Goal: Transaction & Acquisition: Purchase product/service

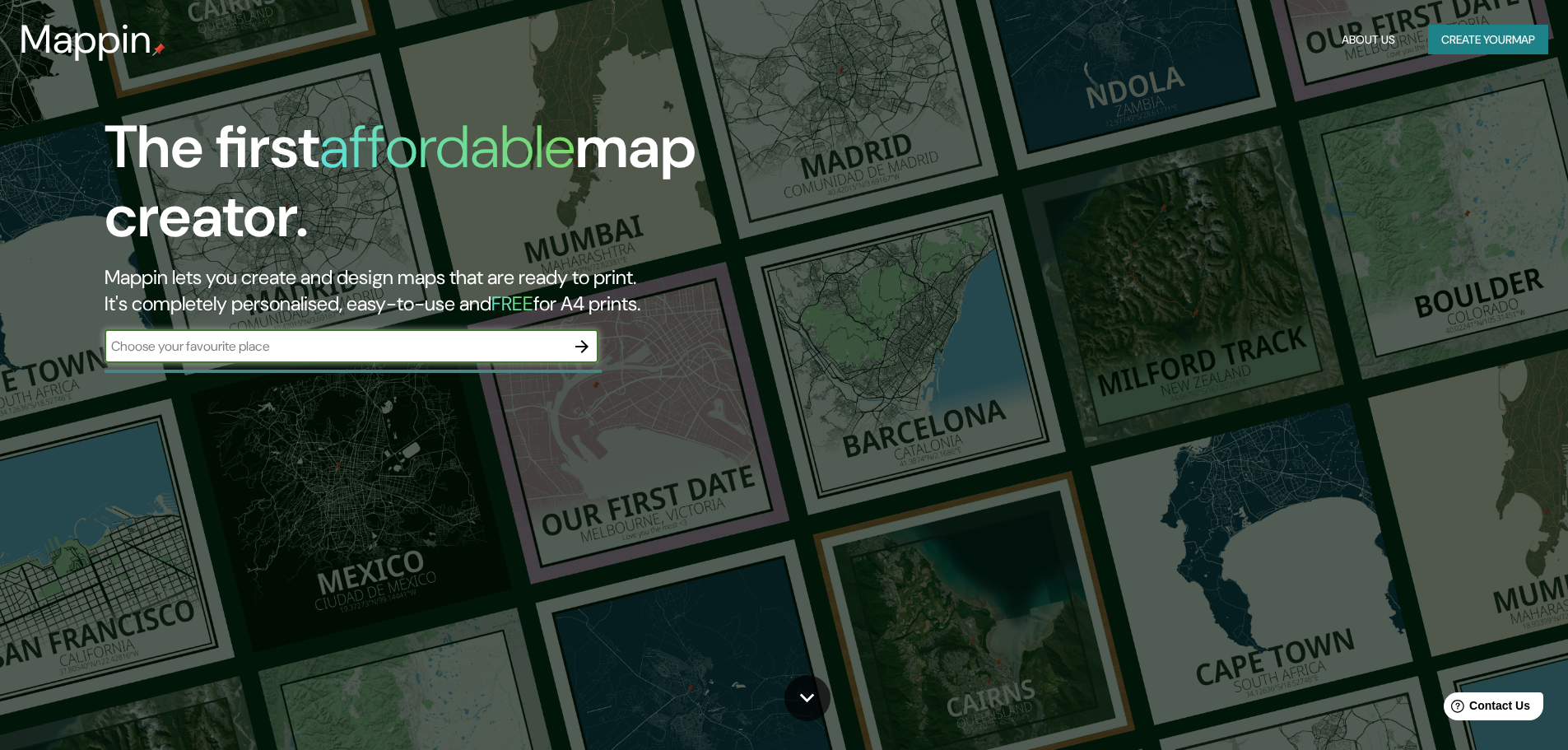
click at [468, 349] on input "text" at bounding box center [335, 346] width 461 height 19
type input "v"
click at [176, 349] on input "vijfhuizen aises bajos" at bounding box center [335, 346] width 461 height 19
type input "vijfhuizen paises bajos"
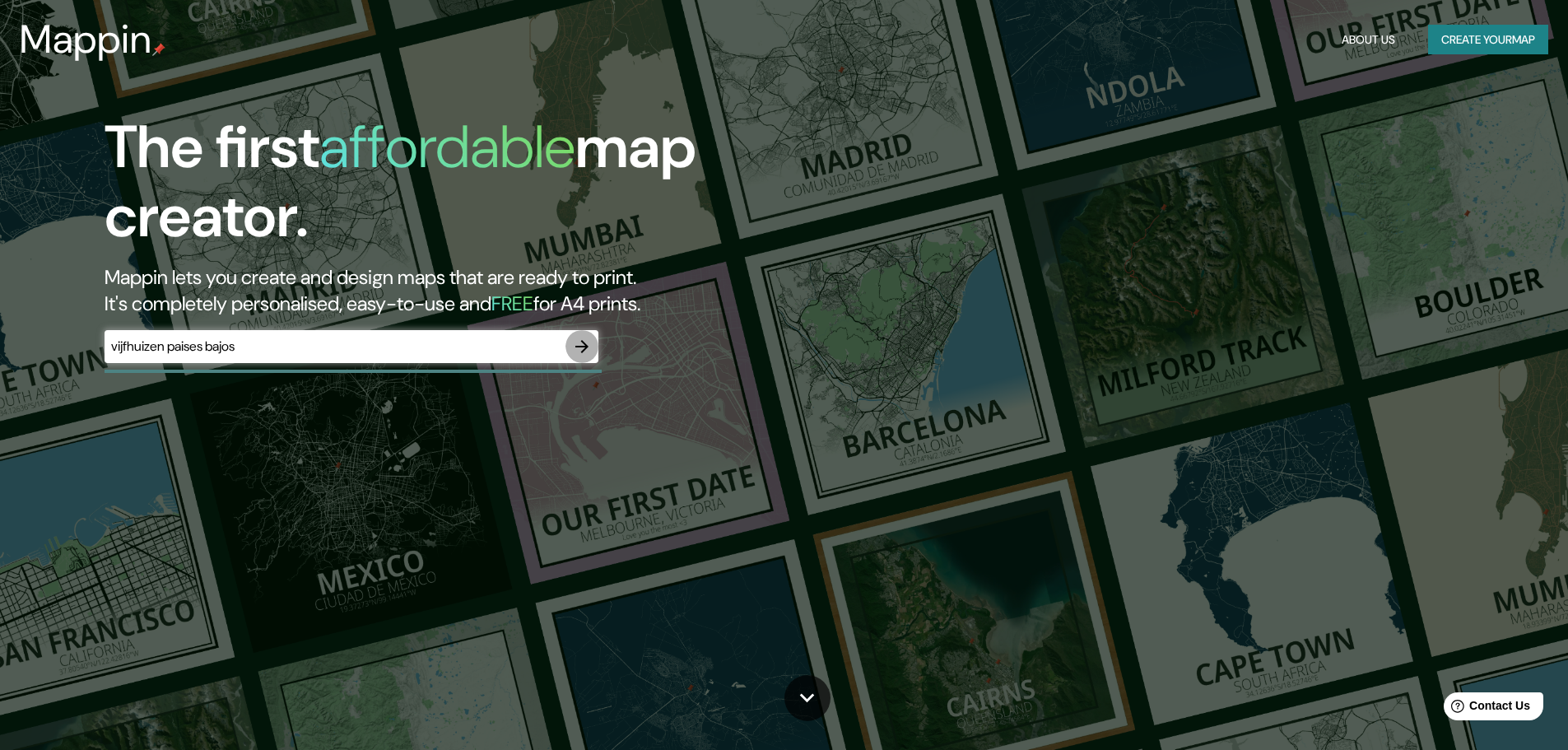
click at [585, 347] on icon "button" at bounding box center [582, 346] width 13 height 13
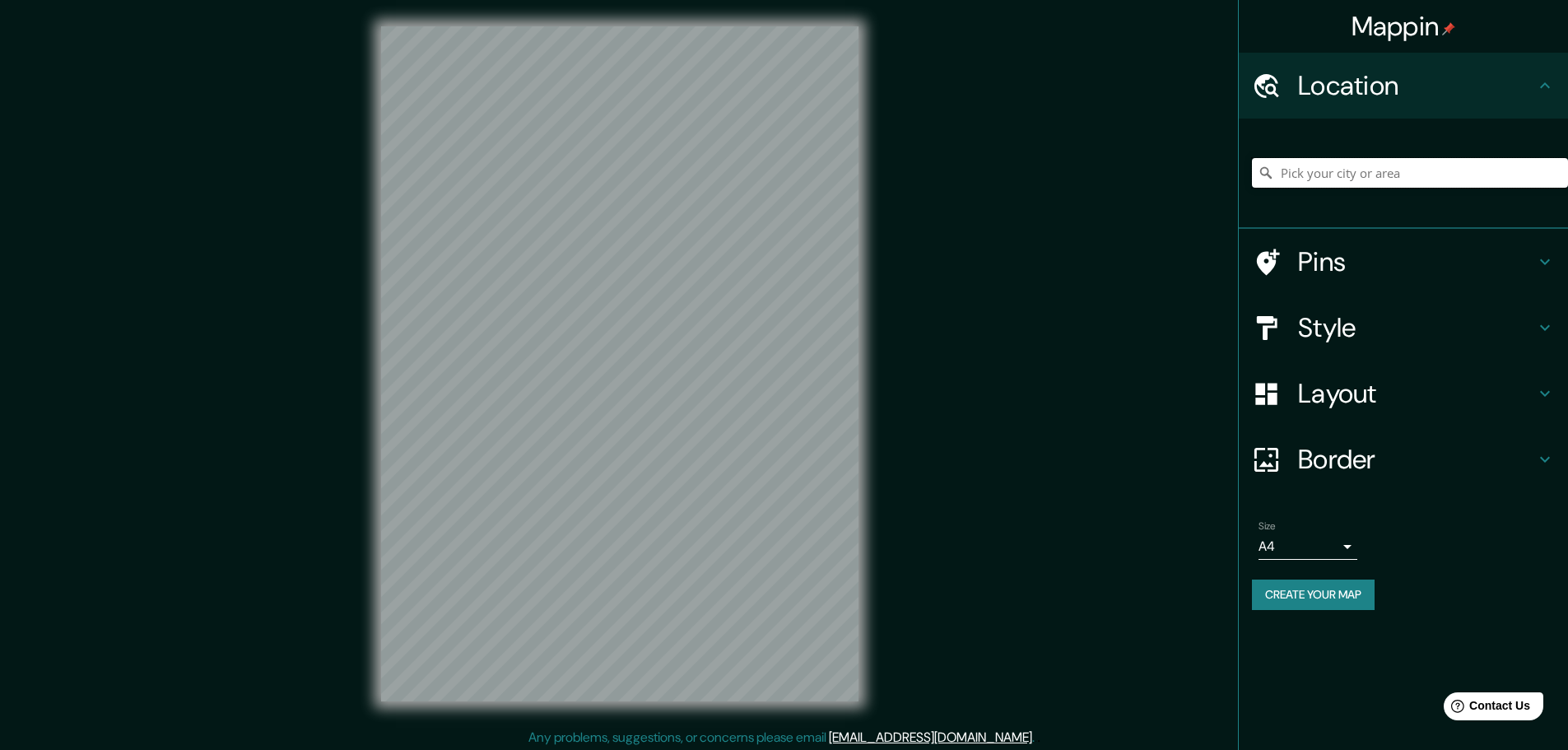
paste input "Vijfhuizen,+[GEOGRAPHIC_DATA]"
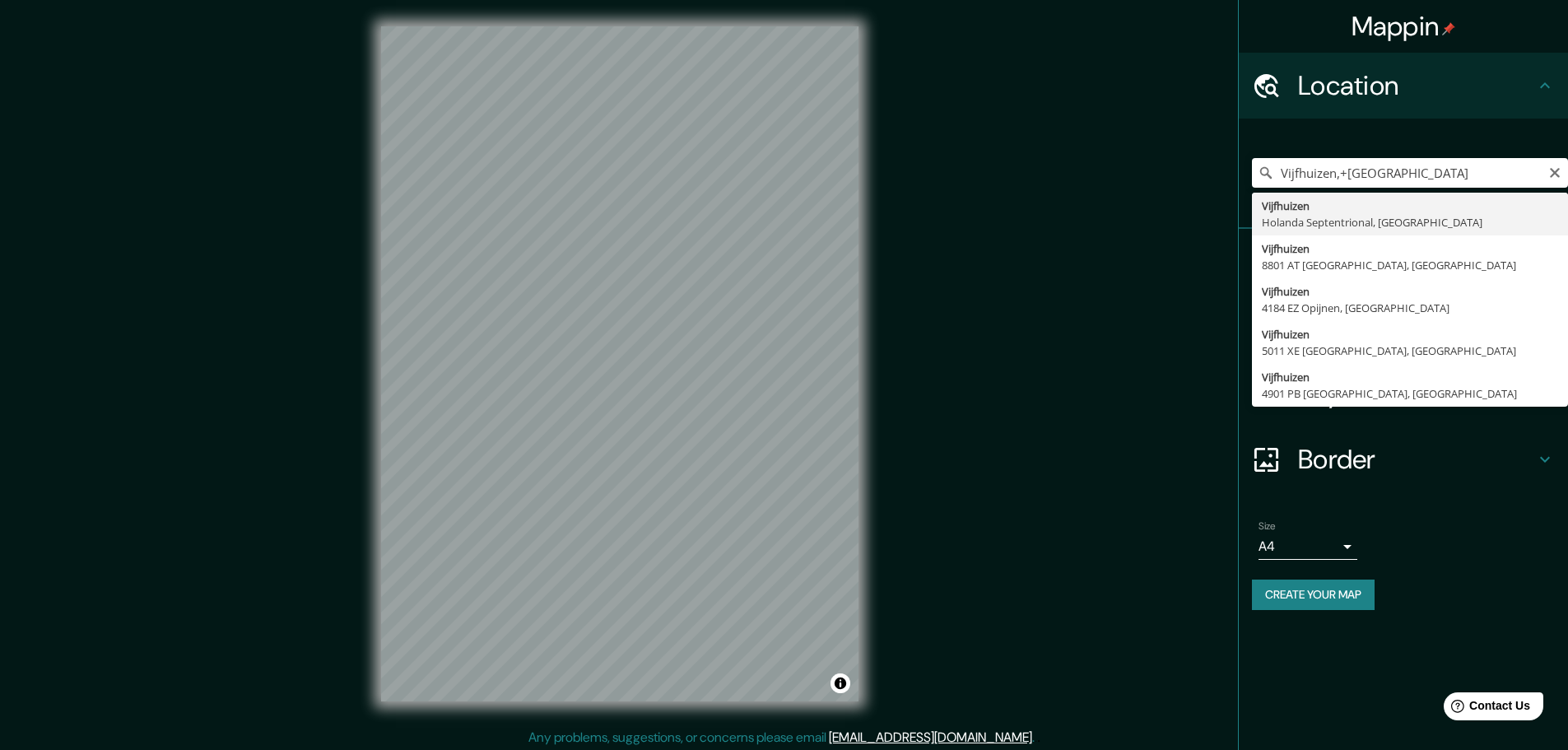
type input "Vijfhuizen, [GEOGRAPHIC_DATA], [GEOGRAPHIC_DATA]"
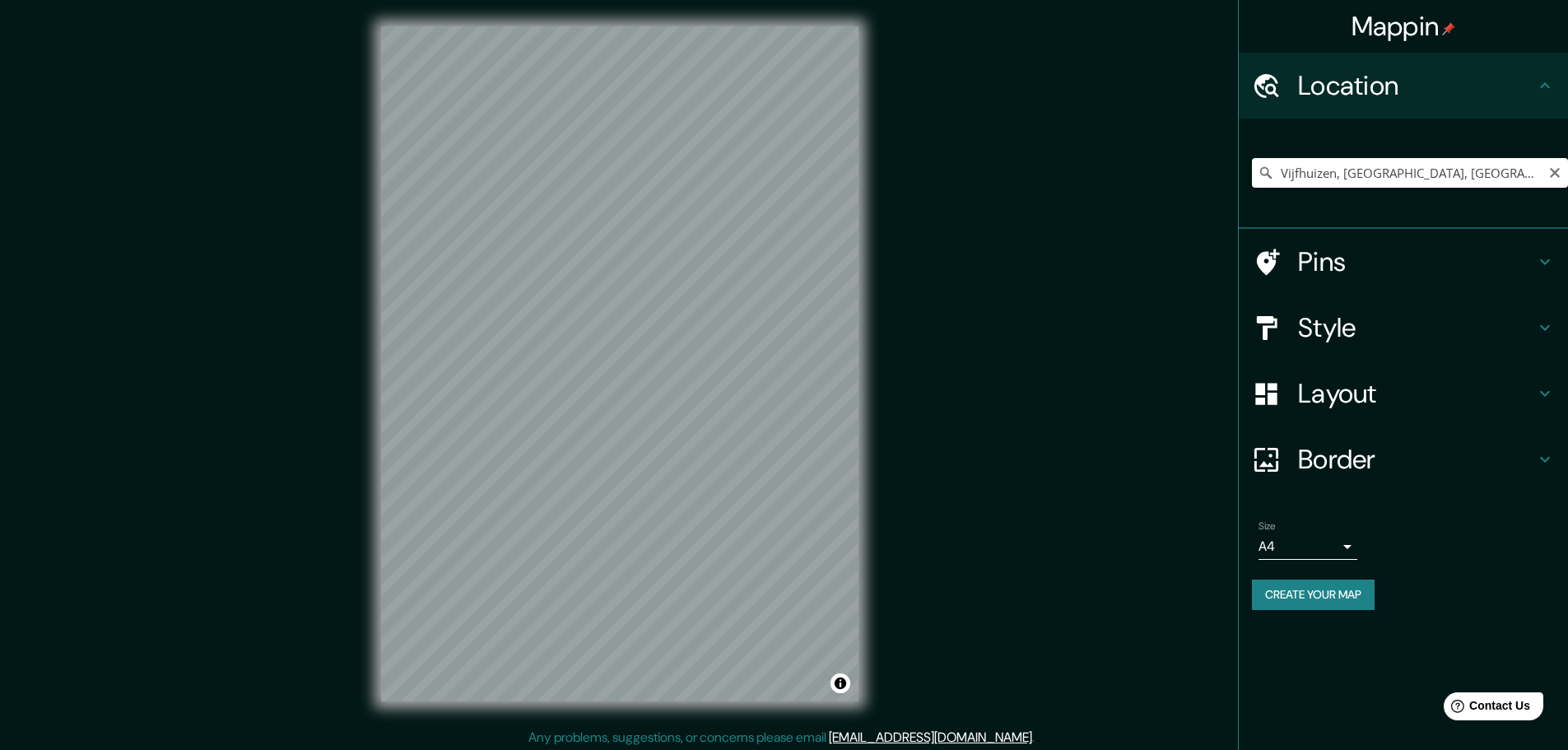
click at [1262, 174] on icon at bounding box center [1265, 173] width 12 height 12
click at [1338, 172] on input "Vijfhuizen, [GEOGRAPHIC_DATA], [GEOGRAPHIC_DATA]" at bounding box center [1409, 173] width 316 height 29
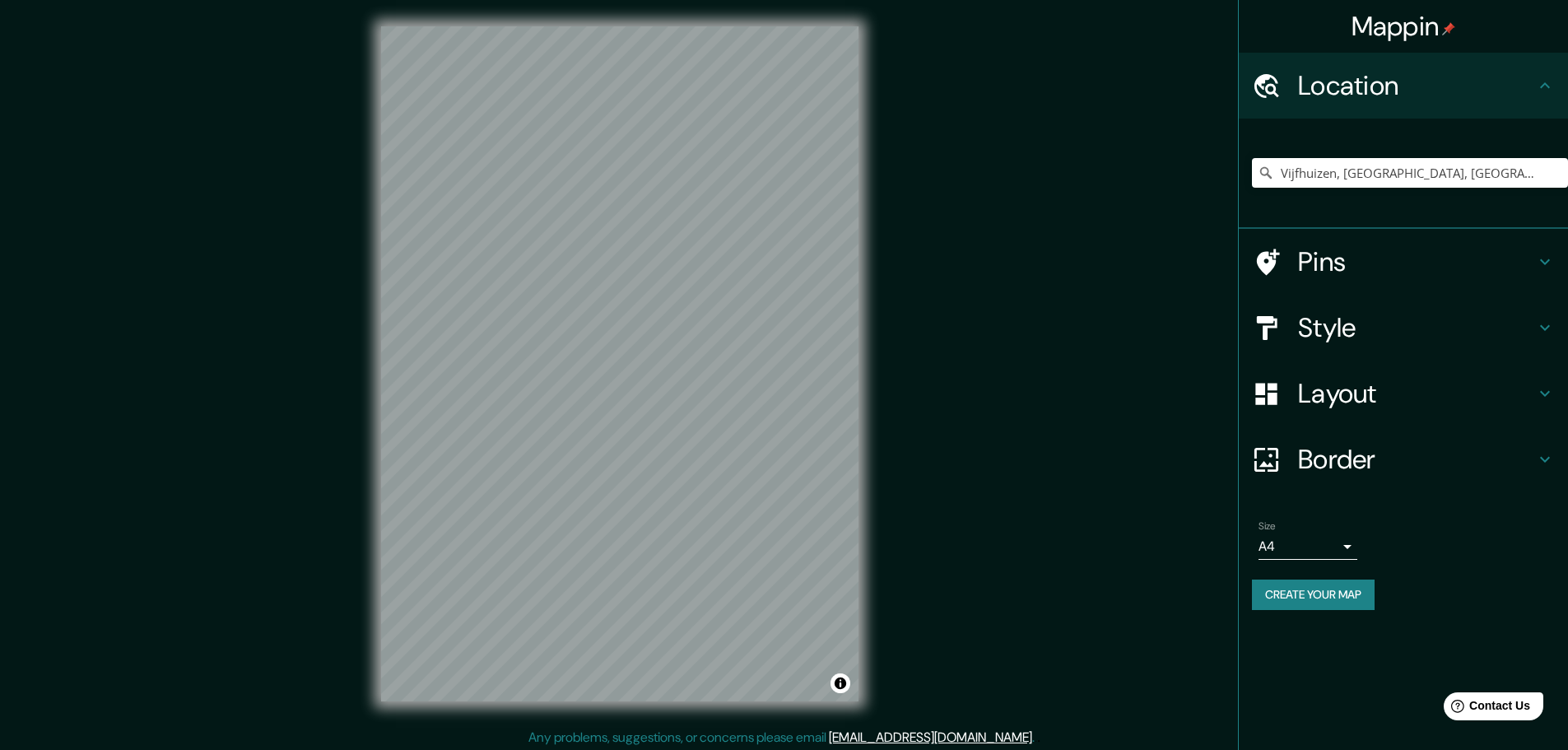
click at [1195, 313] on div "Mappin Location [GEOGRAPHIC_DATA], [GEOGRAPHIC_DATA], [GEOGRAPHIC_DATA] Pins St…" at bounding box center [784, 377] width 1568 height 755
click at [1425, 325] on h4 "Style" at bounding box center [1416, 328] width 237 height 33
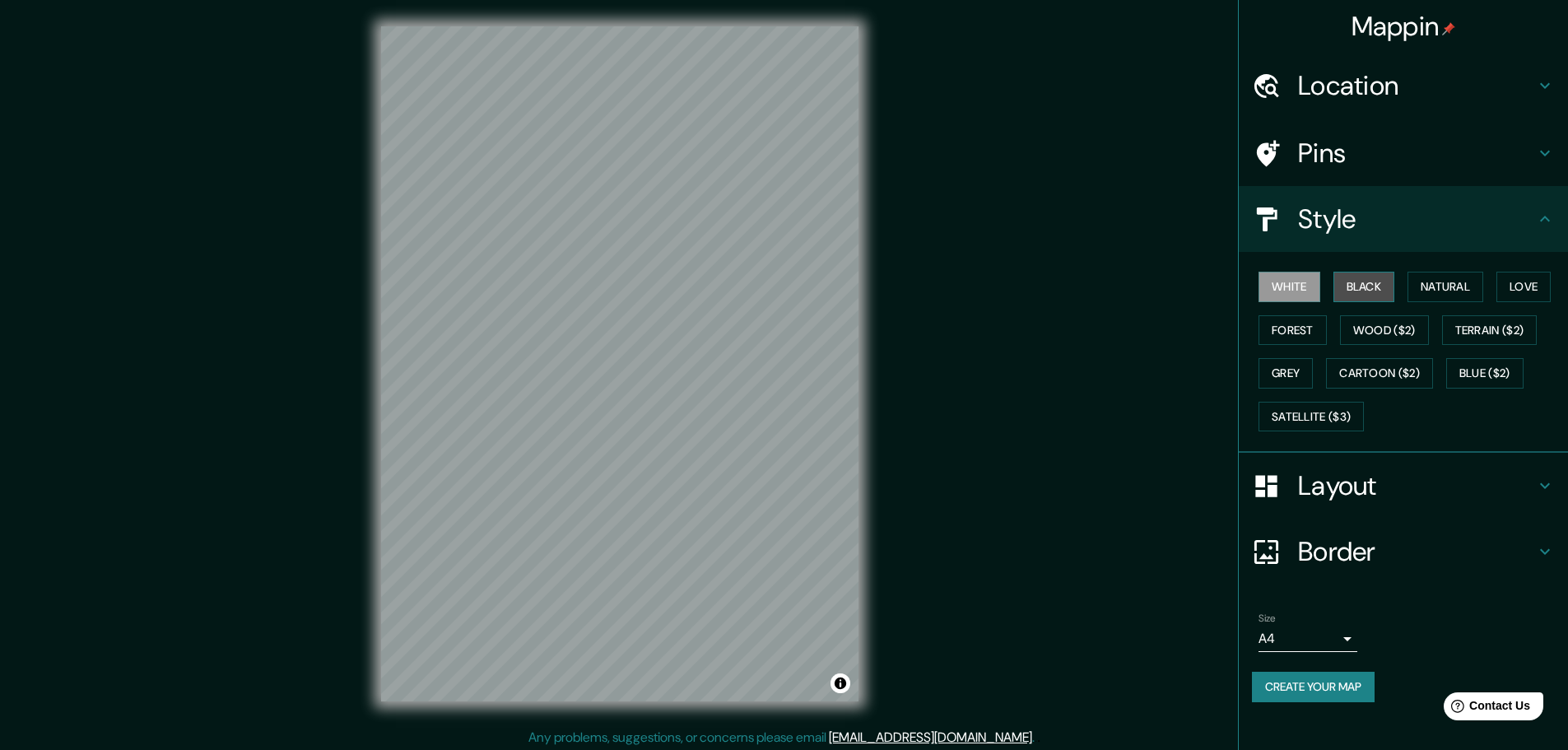
click at [1352, 286] on button "Black" at bounding box center [1363, 286] width 61 height 30
click at [1462, 294] on button "Natural" at bounding box center [1445, 286] width 76 height 30
click at [1078, 438] on div "Mappin Location [GEOGRAPHIC_DATA], [GEOGRAPHIC_DATA], [GEOGRAPHIC_DATA] Pins St…" at bounding box center [784, 377] width 1568 height 755
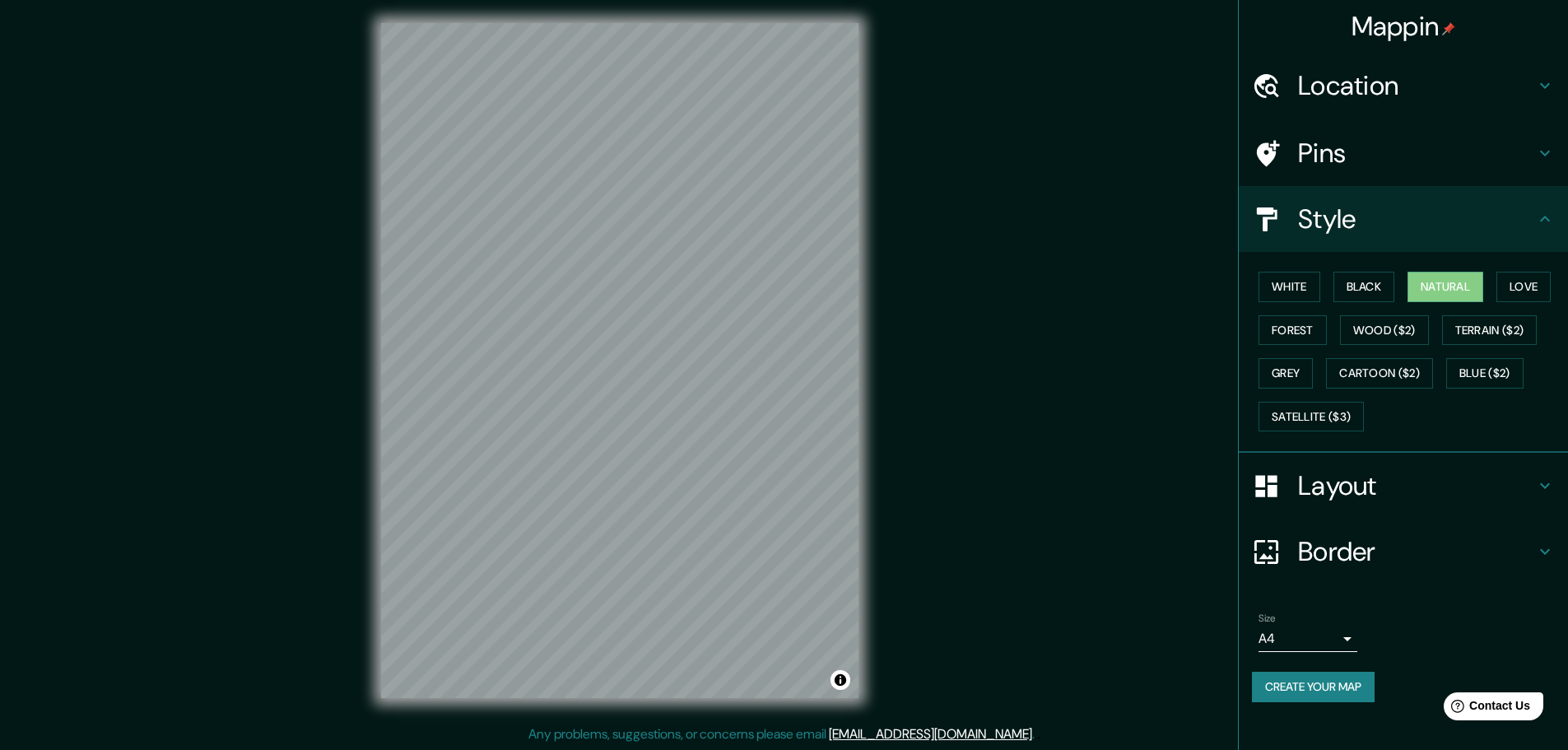
scroll to position [4, 0]
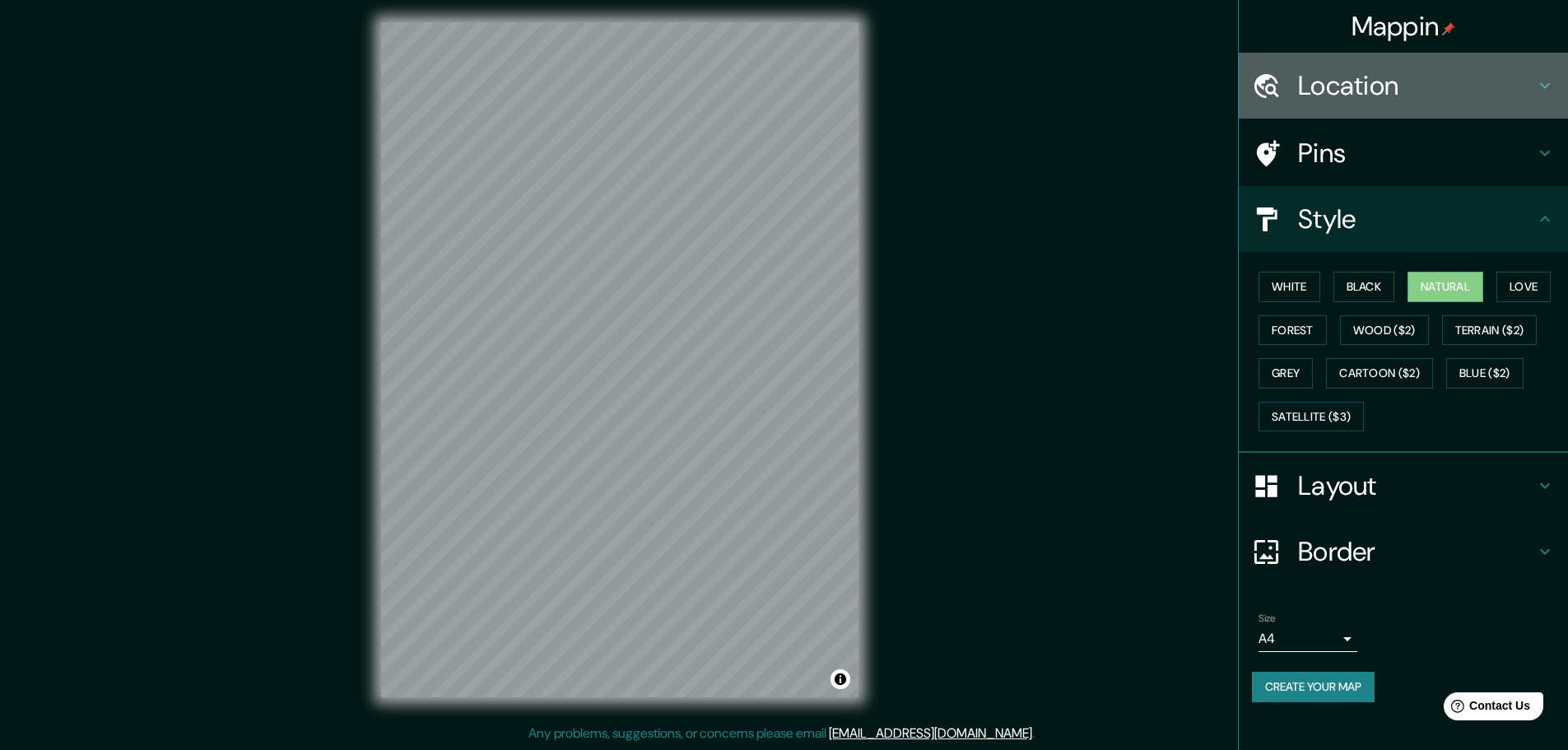
click at [1379, 95] on h4 "Location" at bounding box center [1416, 85] width 237 height 33
